Goal: Task Accomplishment & Management: Use online tool/utility

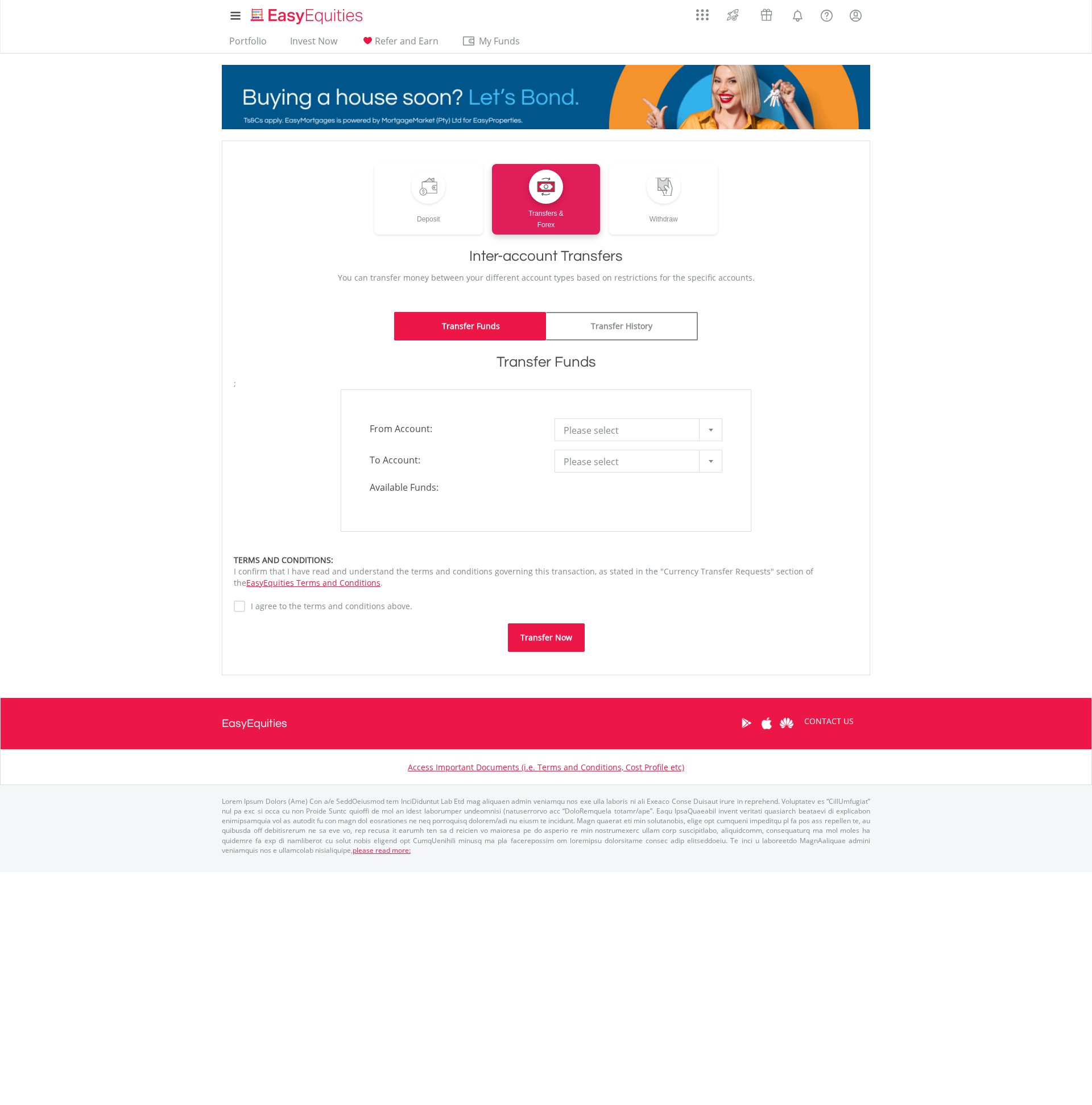
click at [578, 428] on span "Please select" at bounding box center [630, 430] width 133 height 23
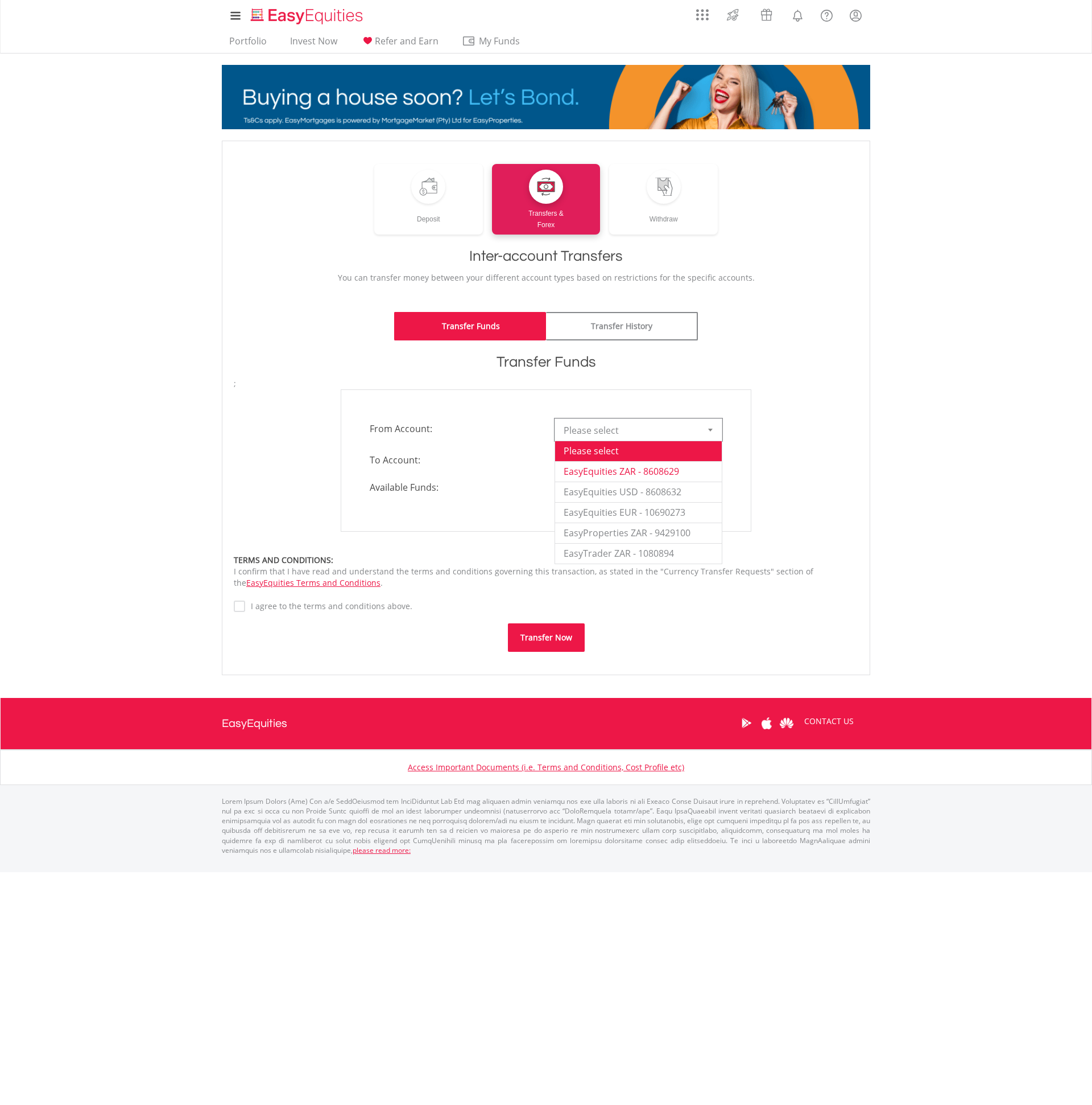
click at [582, 466] on li "EasyEquities ZAR - 8608629" at bounding box center [638, 471] width 167 height 21
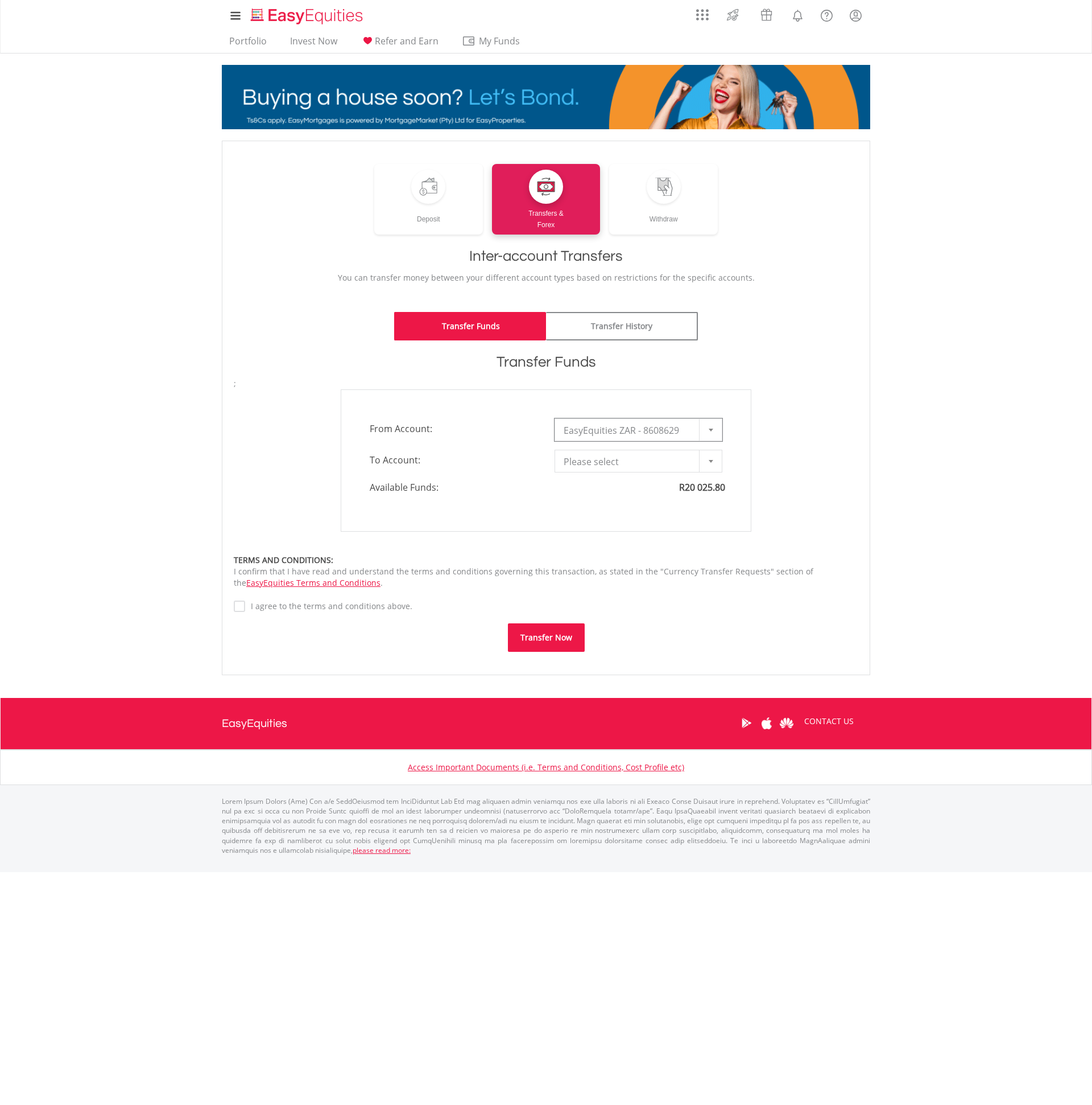
click at [596, 464] on span "Please select" at bounding box center [630, 461] width 133 height 23
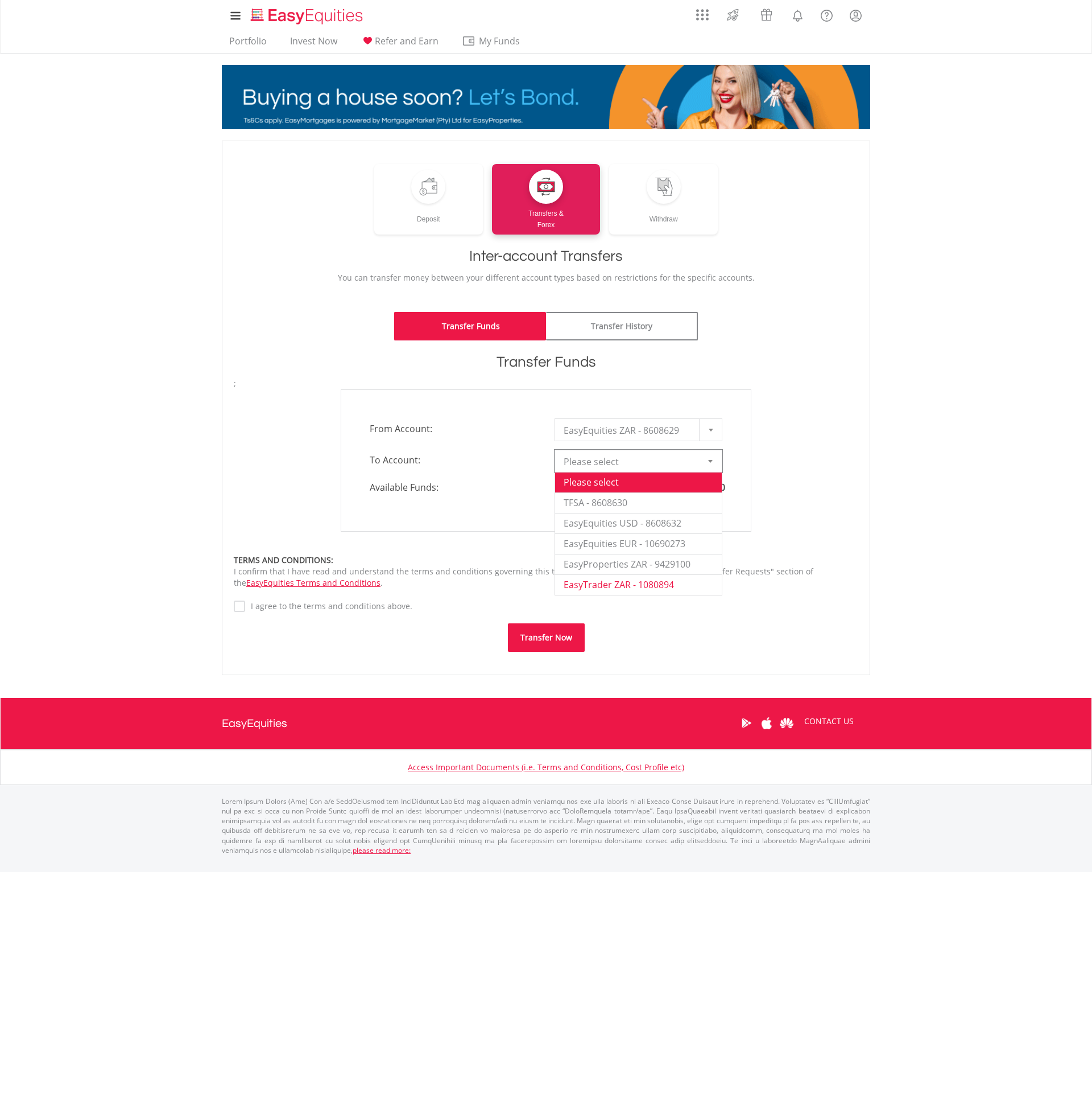
click at [601, 584] on li "EasyTrader ZAR - 1080894" at bounding box center [638, 585] width 167 height 21
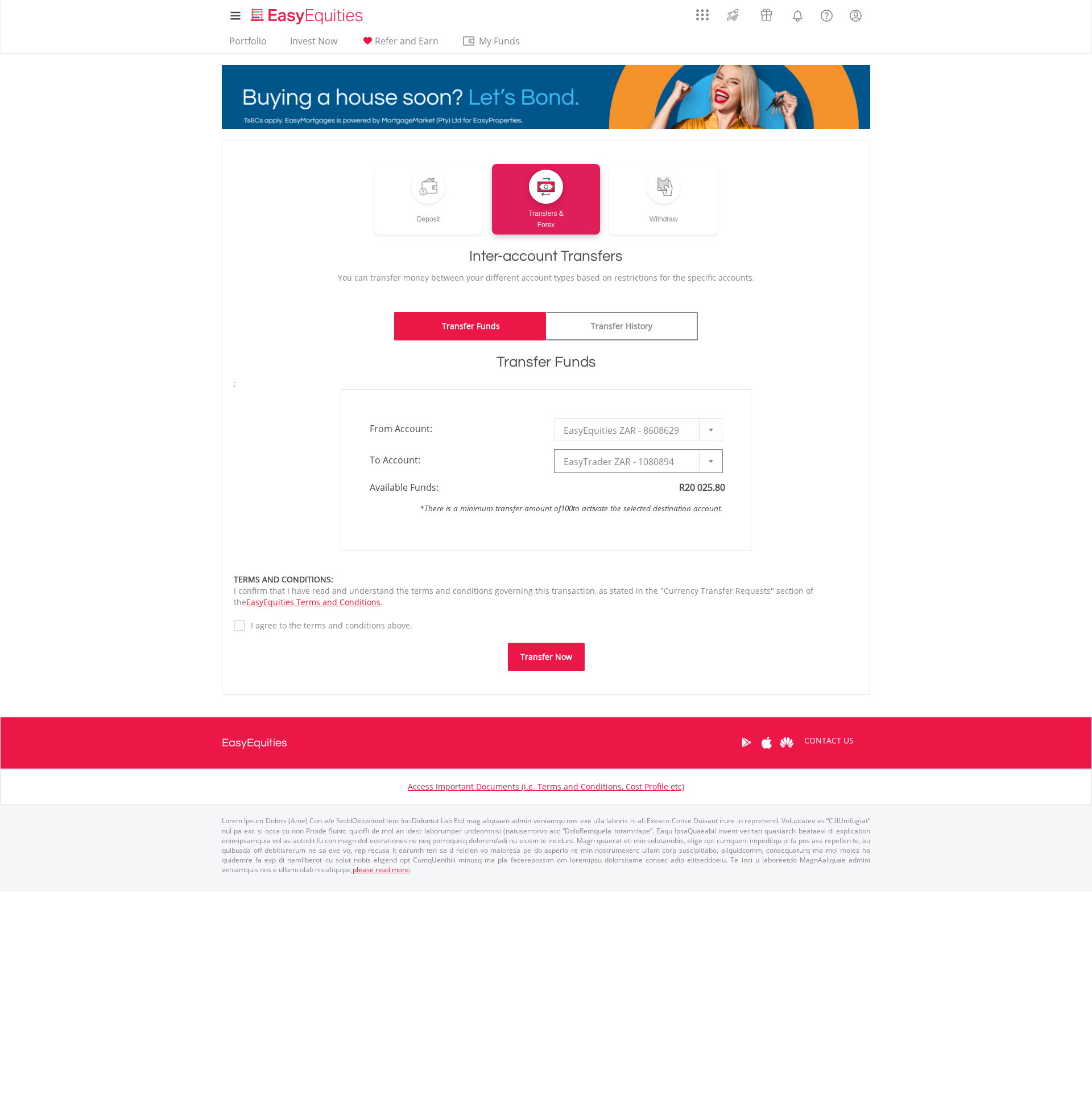
type input "*"
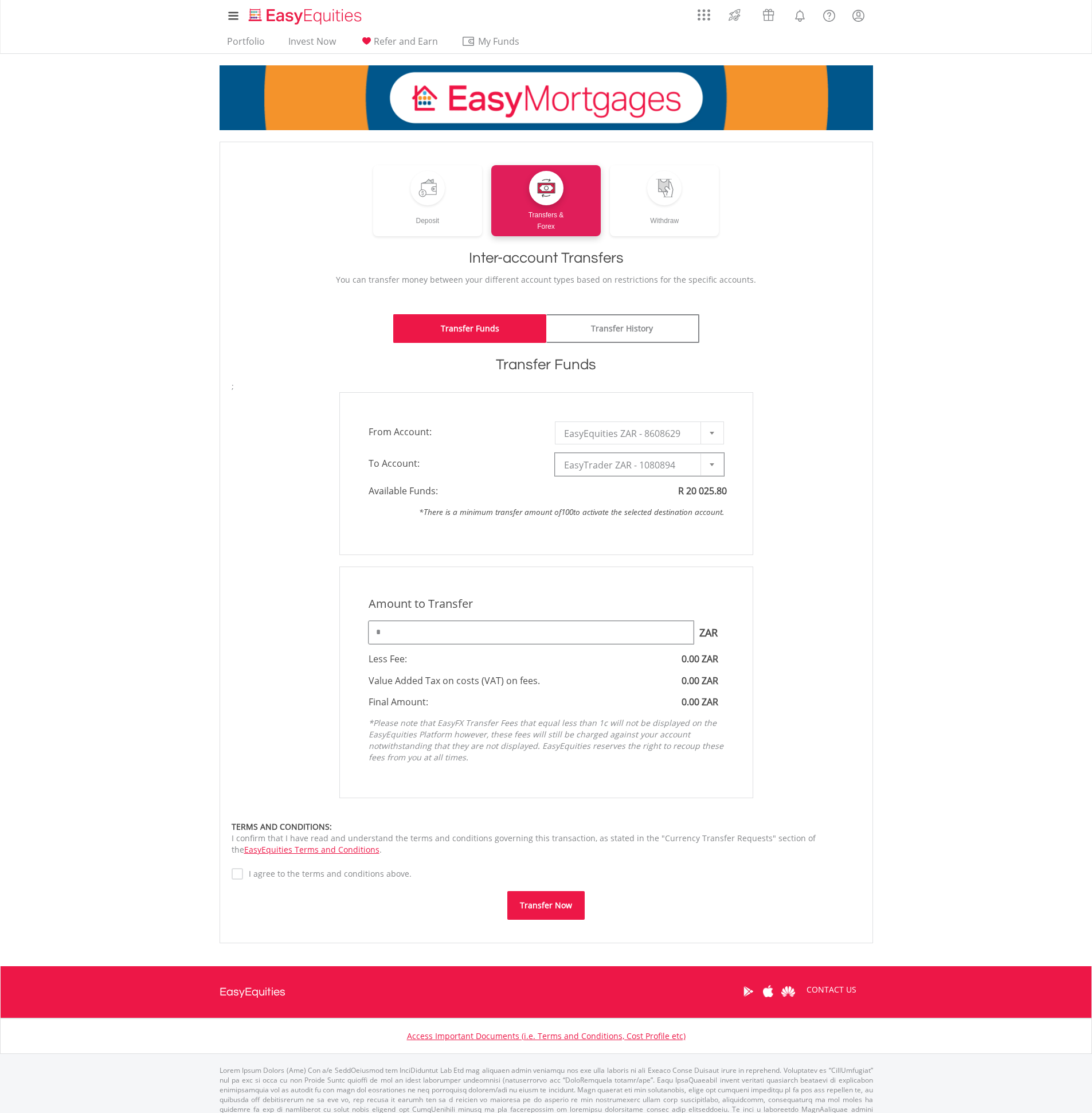
click at [564, 637] on input "*" at bounding box center [531, 632] width 325 height 23
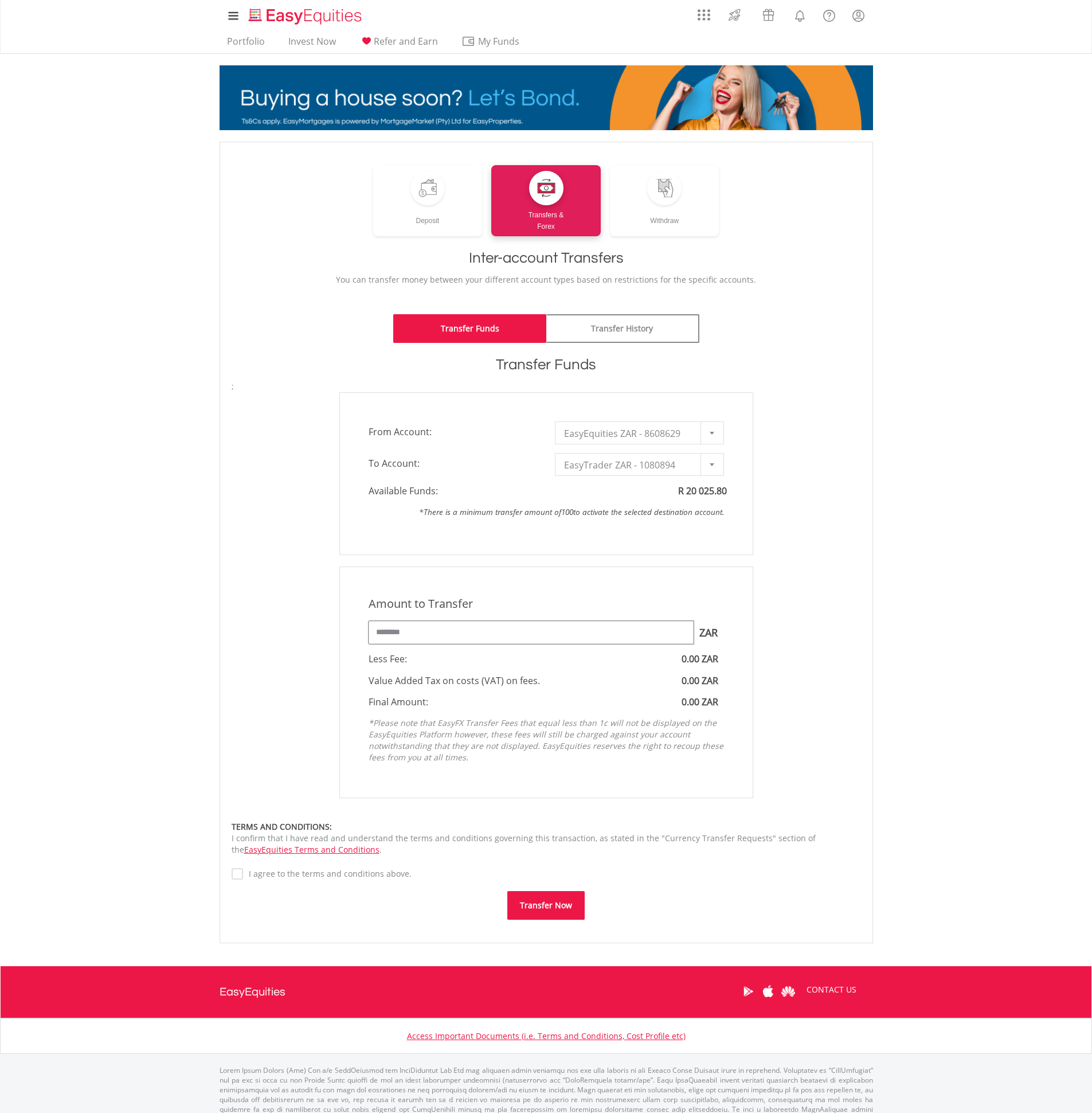
type input "********"
click at [391, 873] on label "I agree to the terms and conditions above." at bounding box center [327, 873] width 169 height 11
click at [530, 902] on button "Transfer Now" at bounding box center [546, 905] width 77 height 29
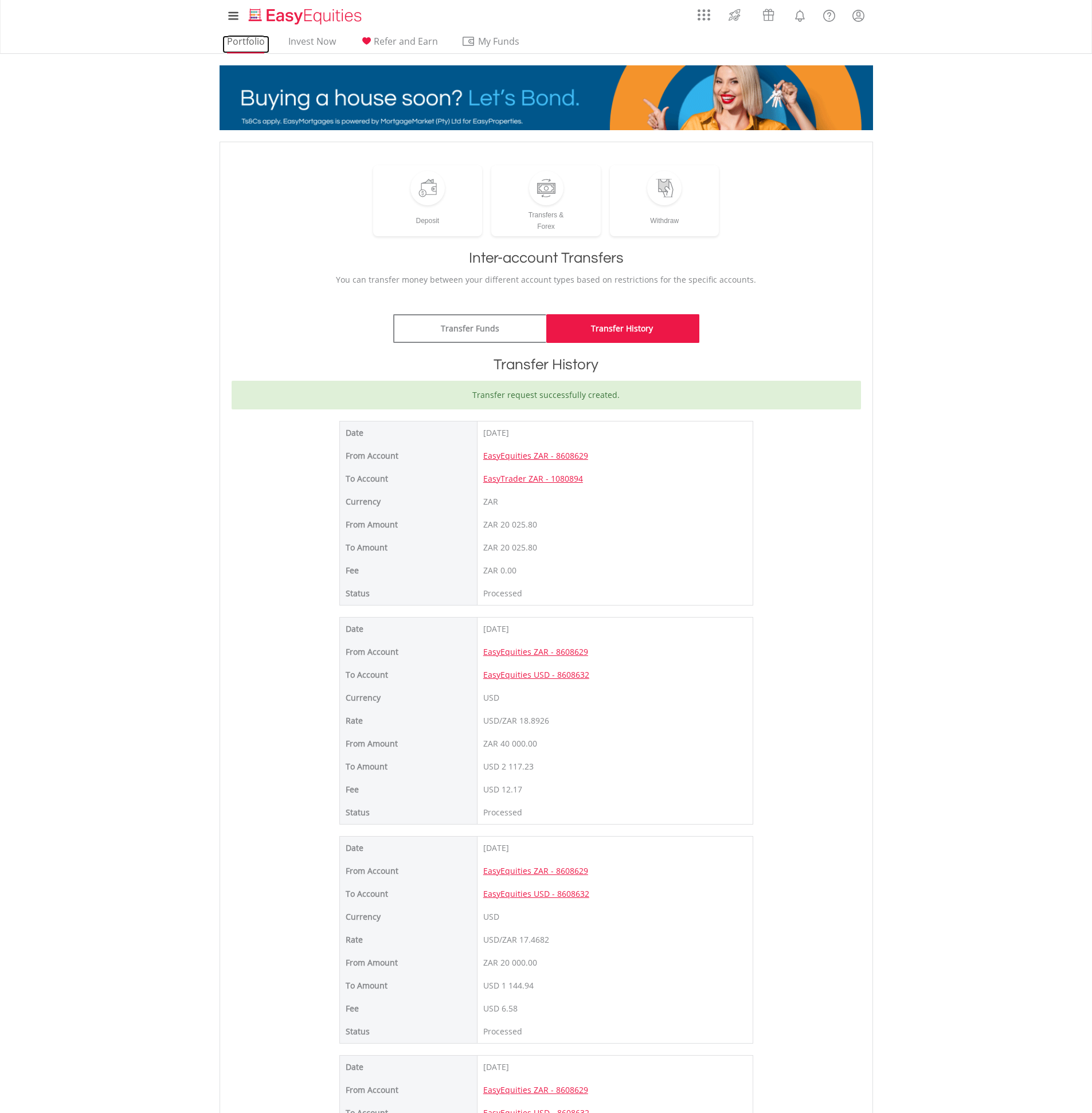
click at [250, 41] on link "Portfolio" at bounding box center [245, 45] width 47 height 18
